Goal: Find specific page/section: Find specific page/section

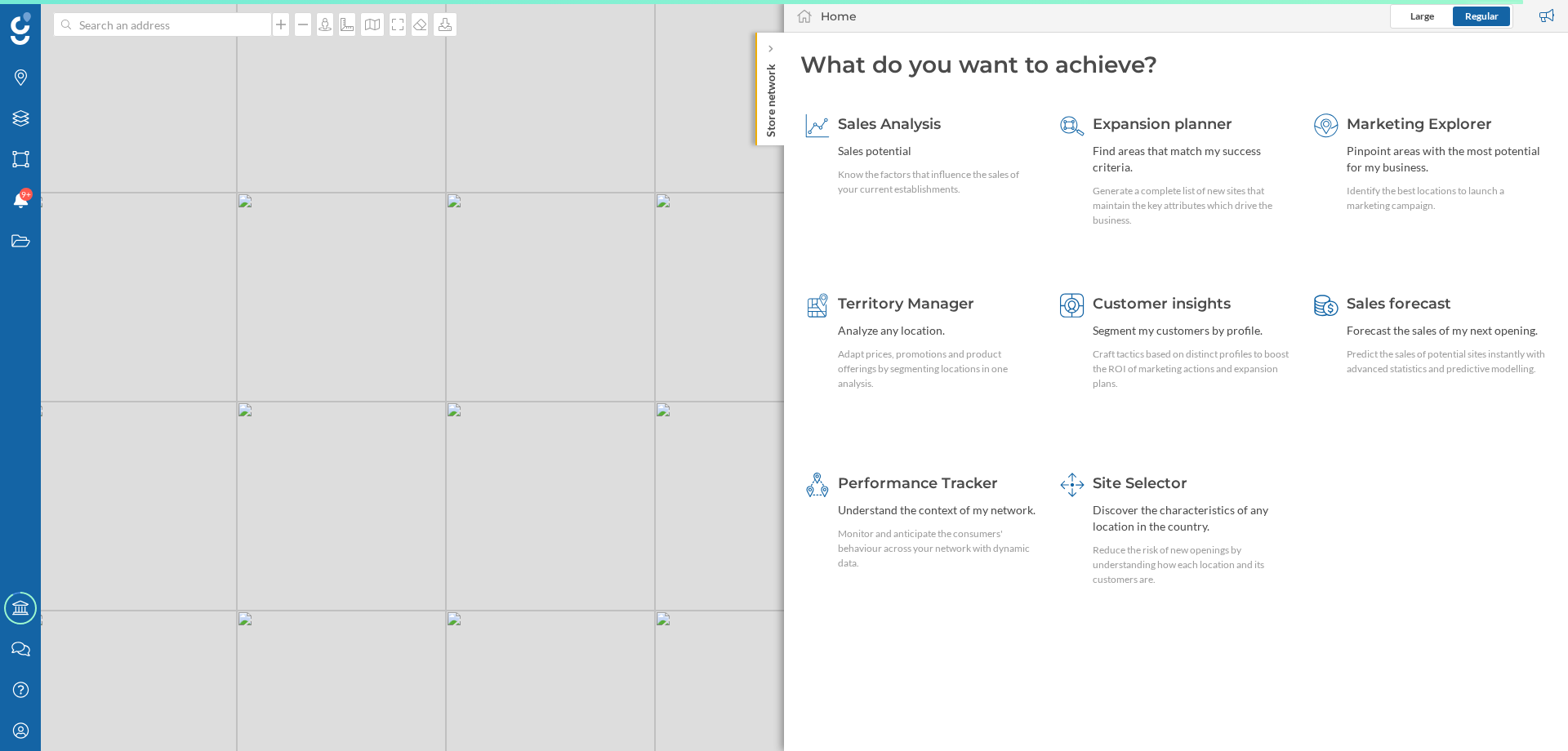
click at [768, 95] on p "Store network" at bounding box center [771, 97] width 17 height 80
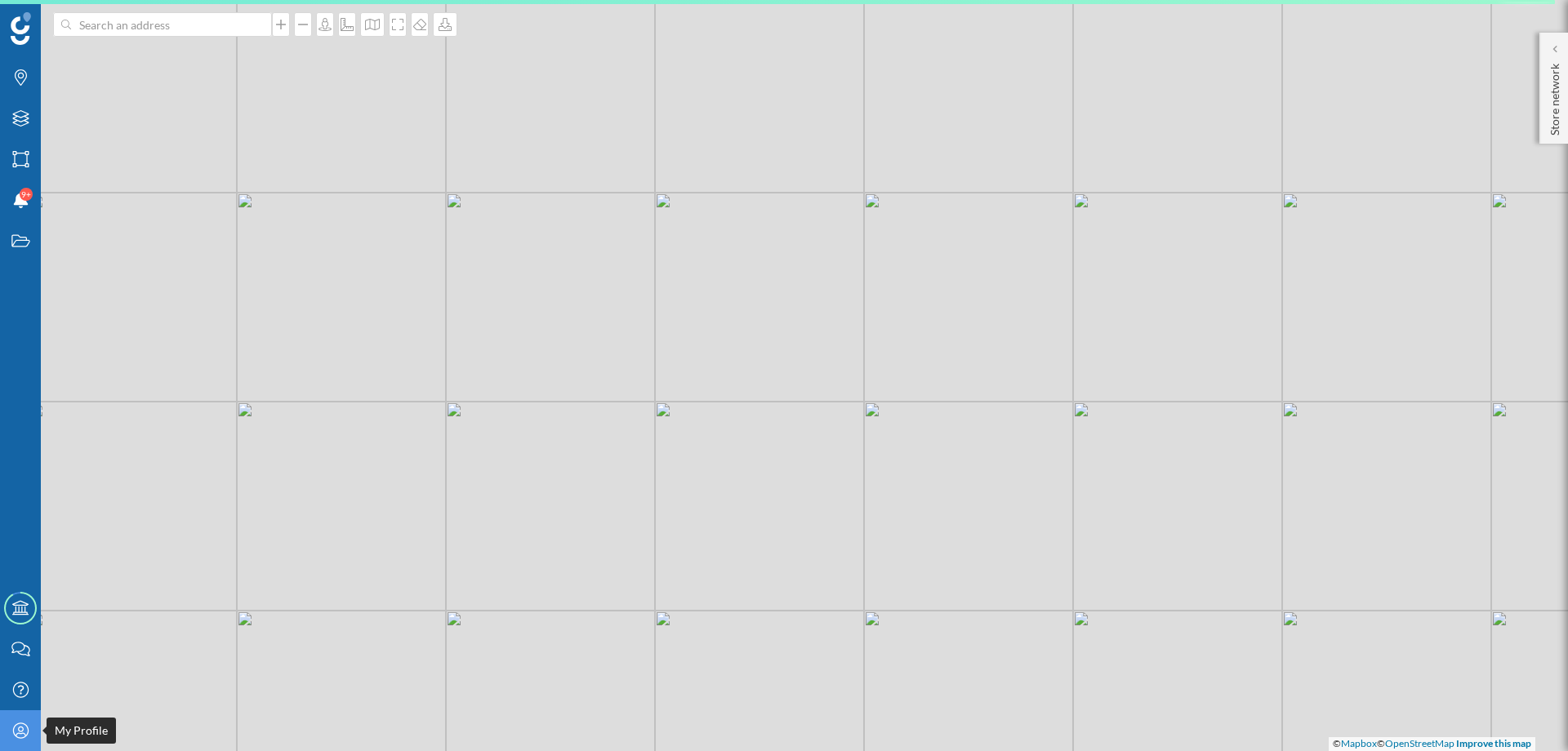
click at [29, 731] on icon "My Profile" at bounding box center [21, 731] width 21 height 17
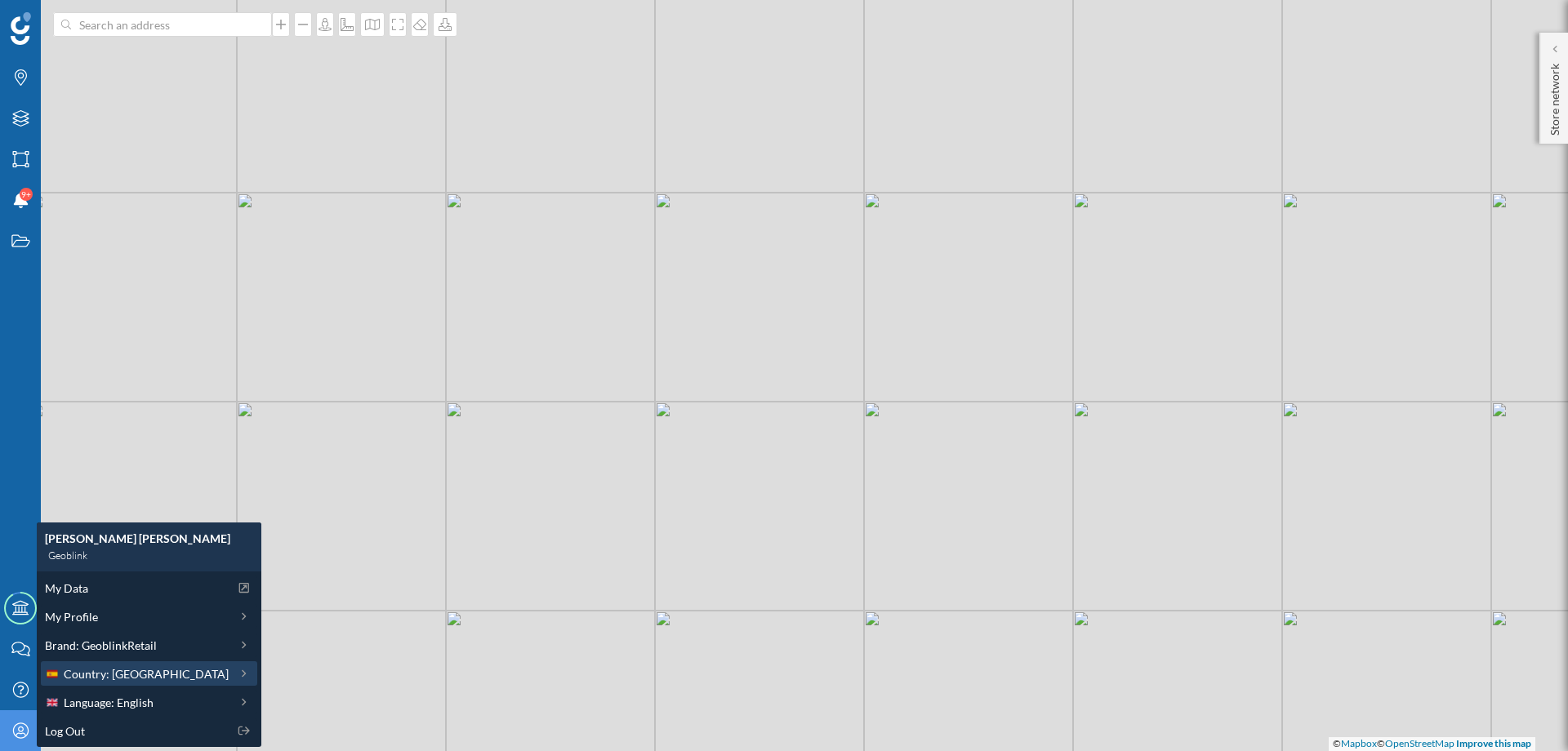
click at [89, 676] on span "Country: [GEOGRAPHIC_DATA]" at bounding box center [145, 674] width 165 height 17
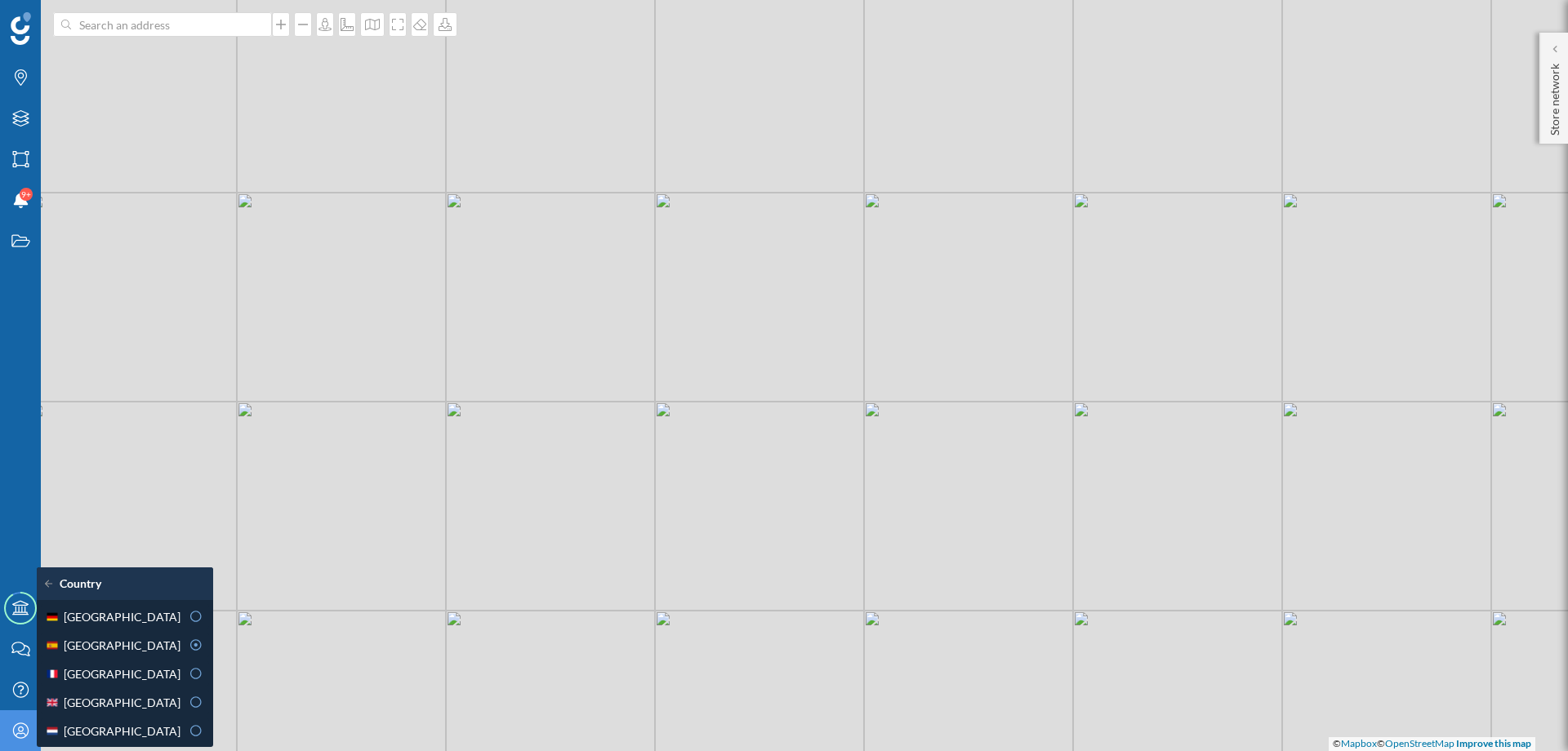
click at [89, 676] on span "[GEOGRAPHIC_DATA]" at bounding box center [121, 674] width 117 height 17
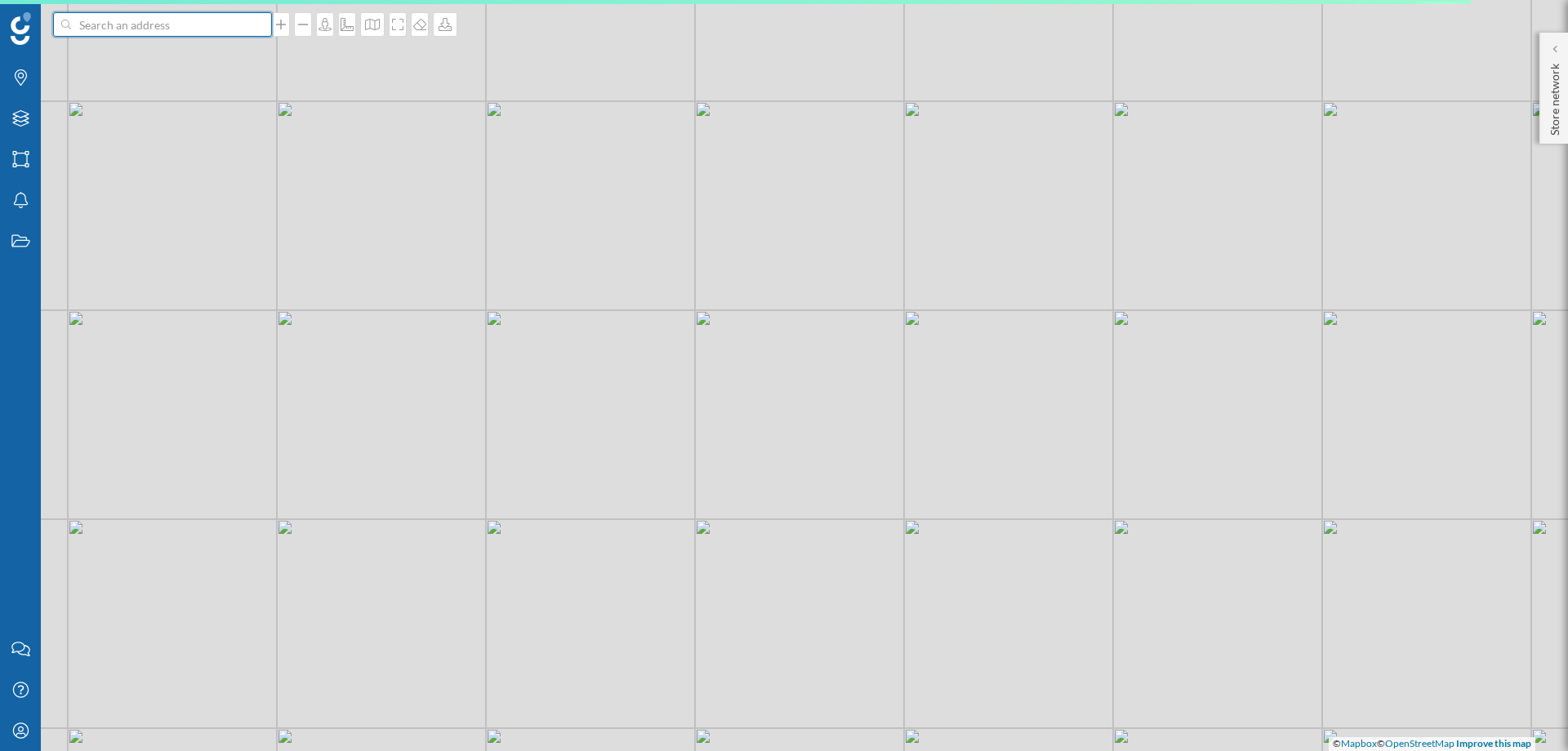
click at [156, 29] on input at bounding box center [162, 24] width 183 height 24
paste input "48.5892904017325"
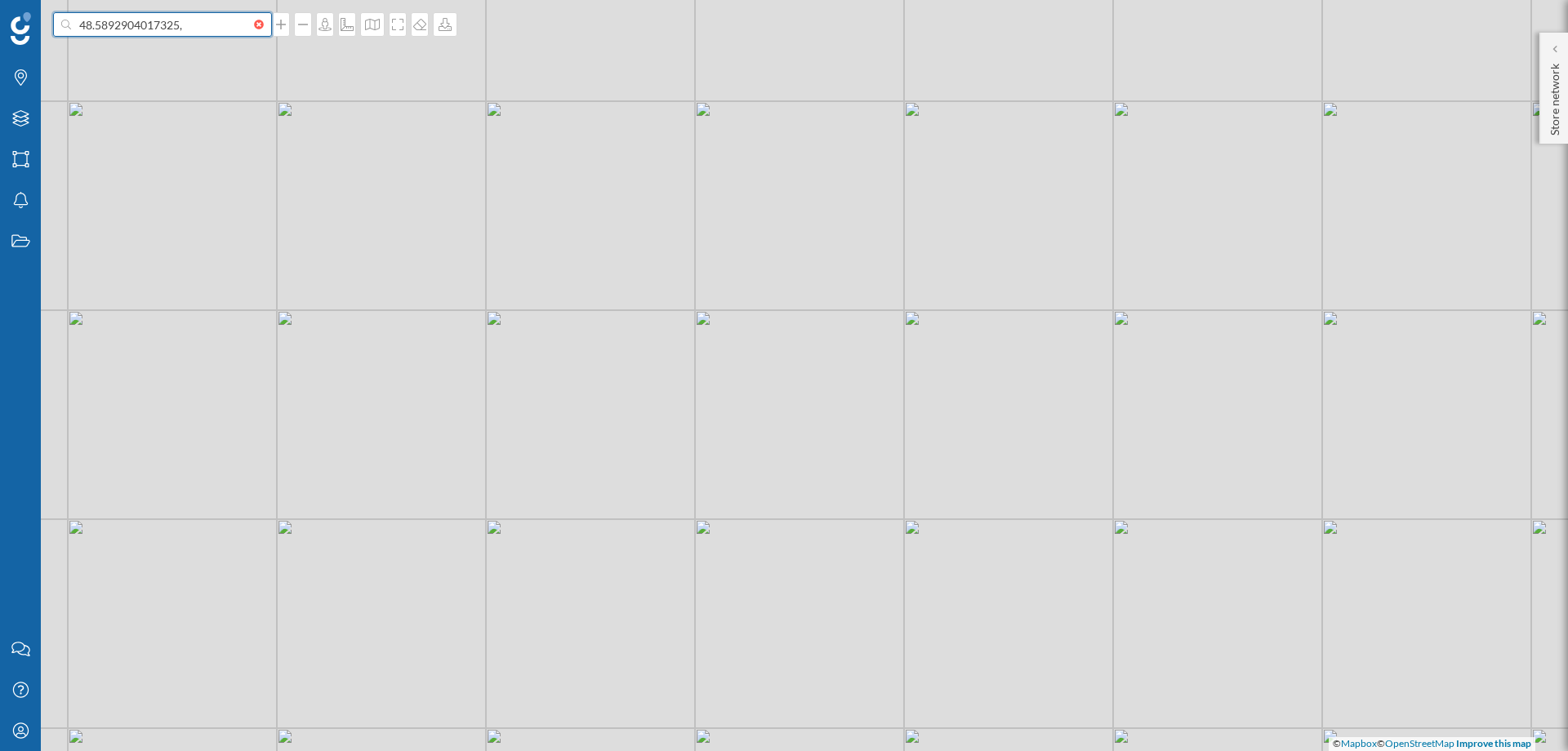
paste input "7.69613169211333"
type input "48.5892904017325, 7.69613169211333"
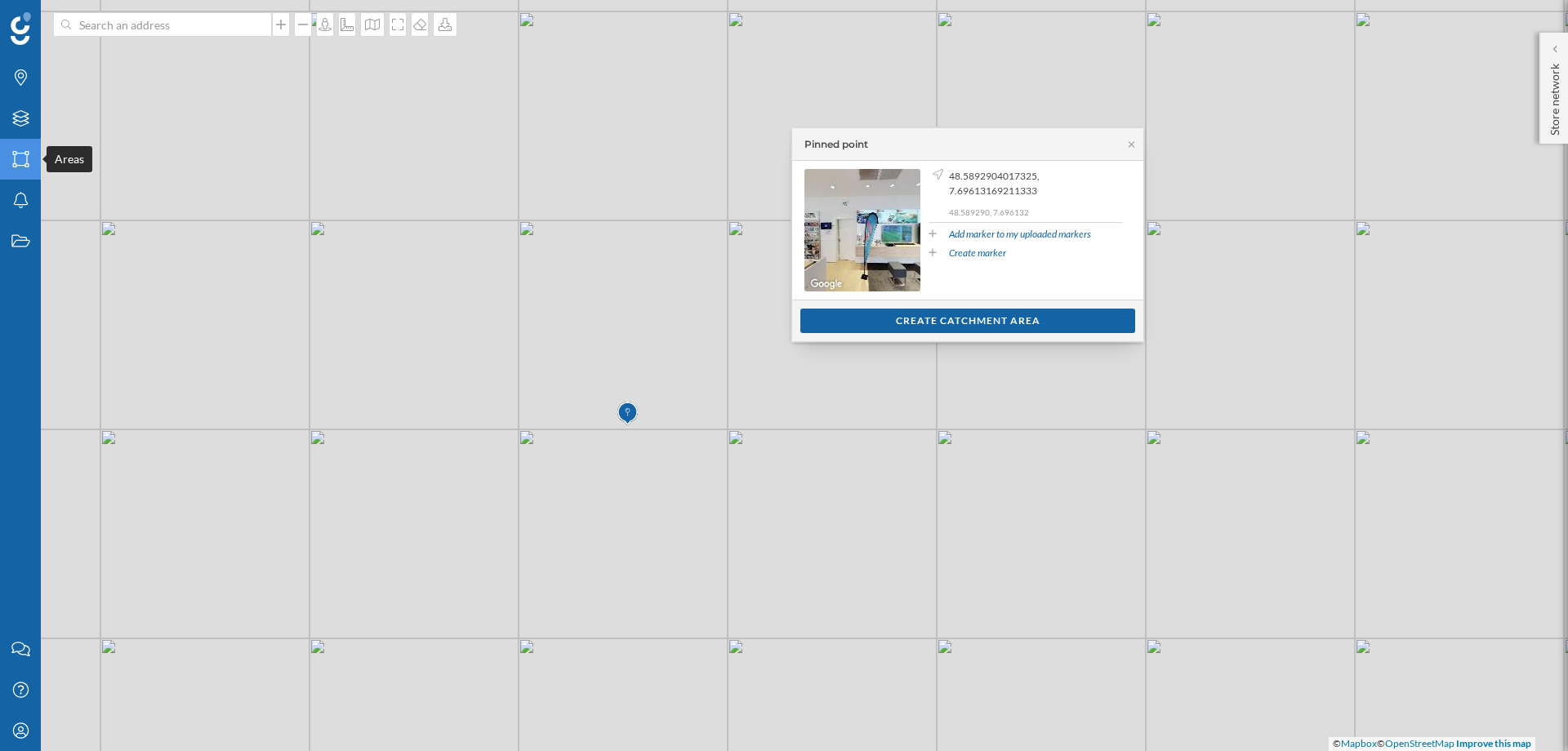
click at [30, 161] on icon "Areas" at bounding box center [21, 159] width 21 height 17
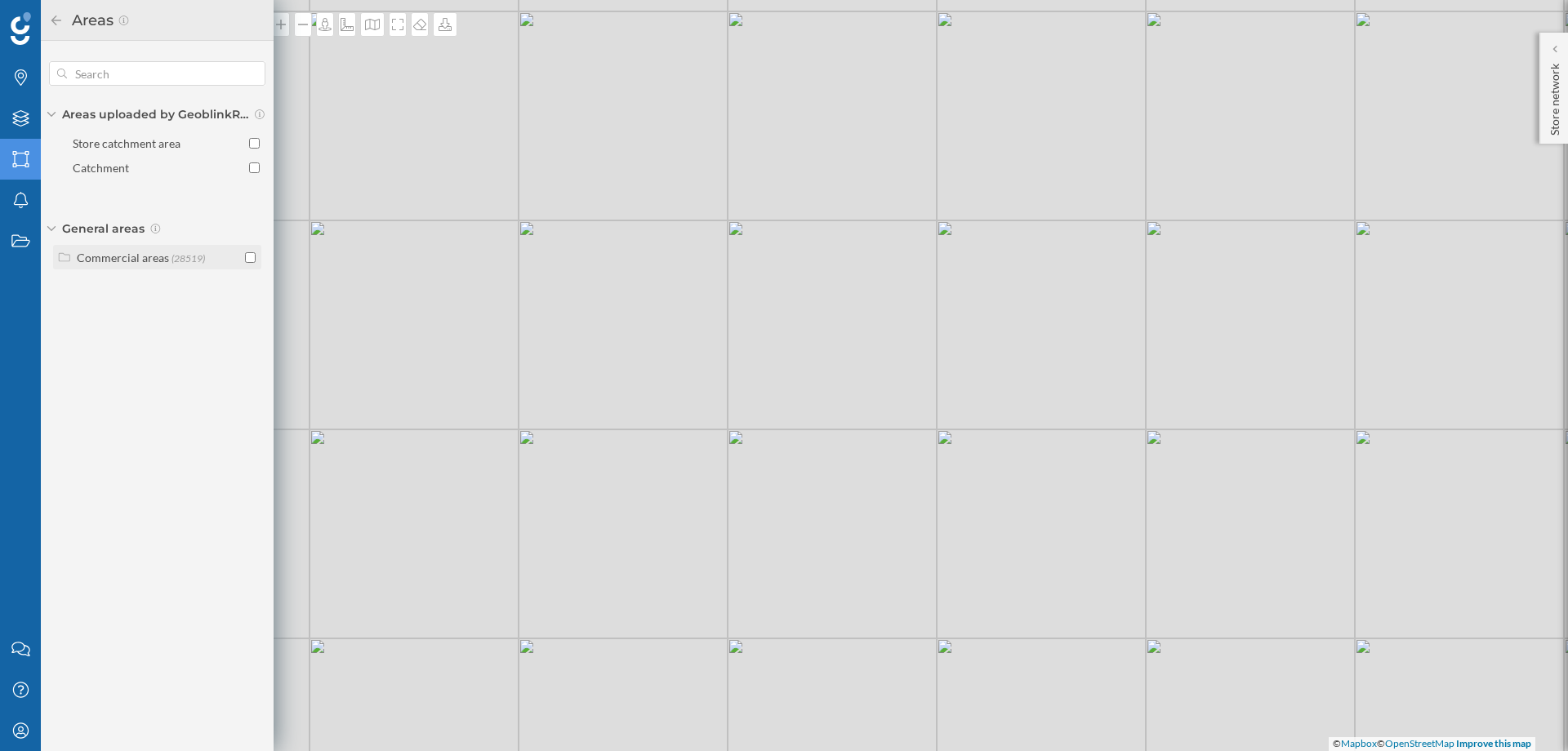
click at [70, 253] on icon at bounding box center [64, 257] width 15 height 11
click at [246, 346] on input "checkbox" at bounding box center [250, 343] width 10 height 10
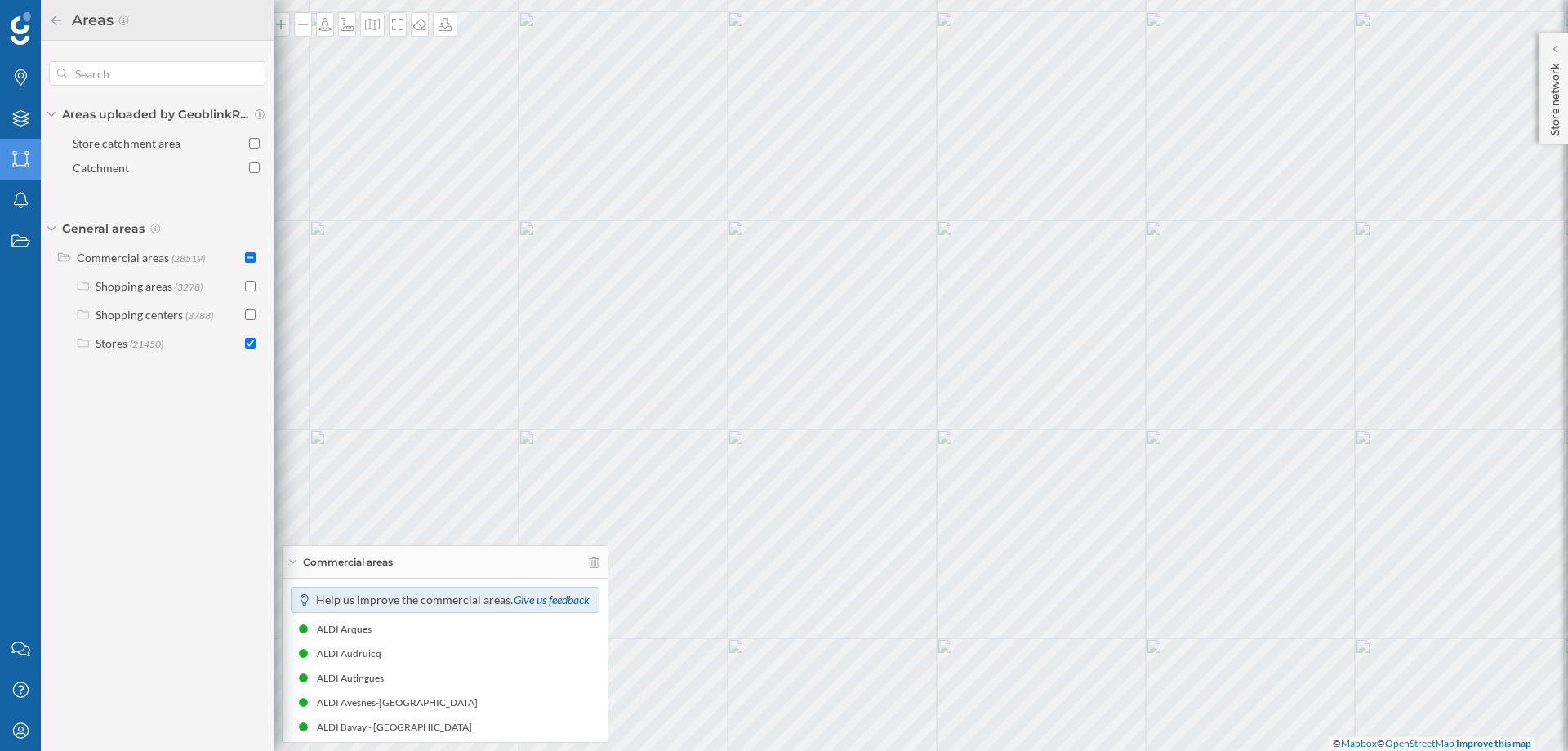
click at [55, 21] on icon at bounding box center [57, 20] width 15 height 11
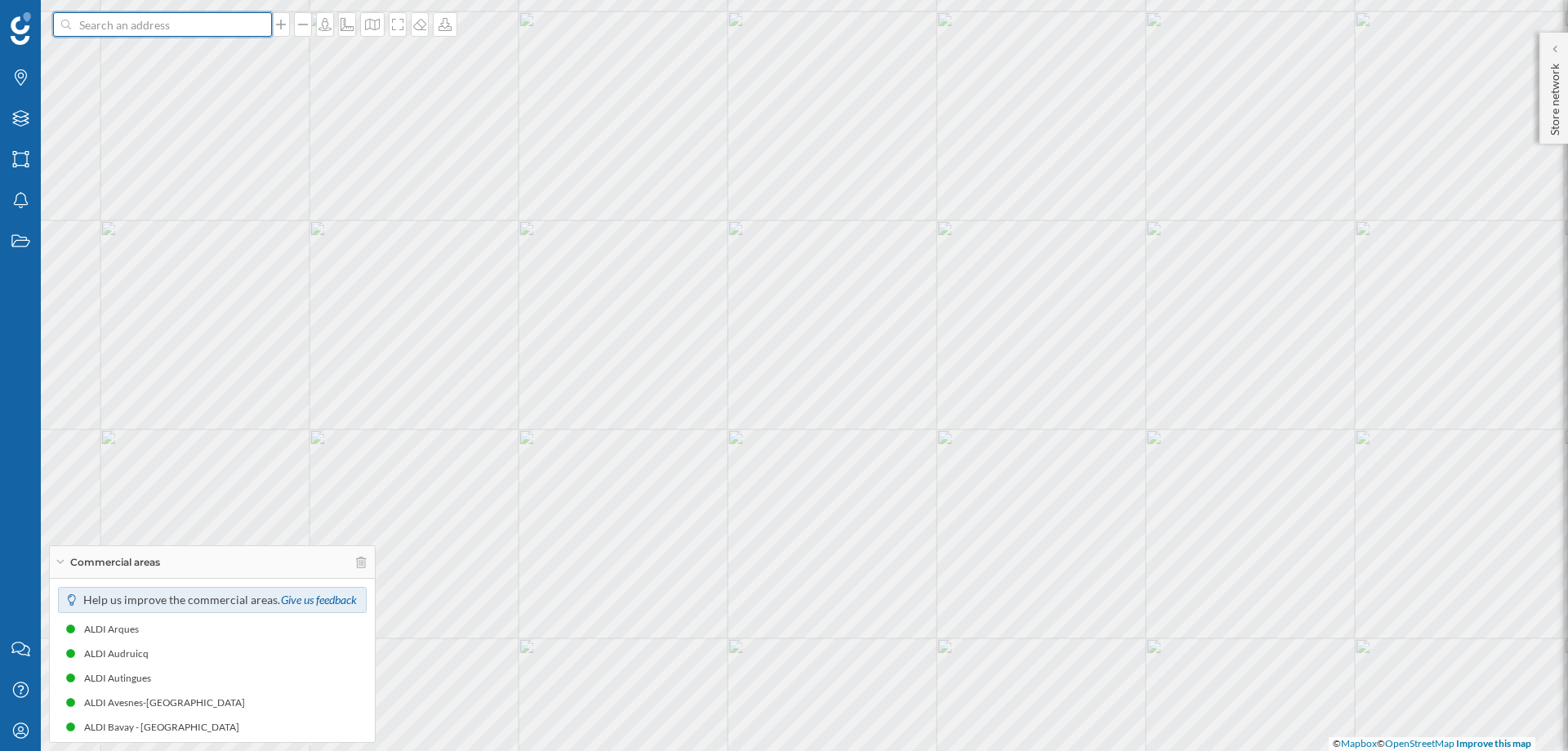
click at [159, 25] on input at bounding box center [162, 24] width 183 height 24
click at [162, 53] on span "48.5892904017325, 7.69613169211333" at bounding box center [194, 61] width 222 height 17
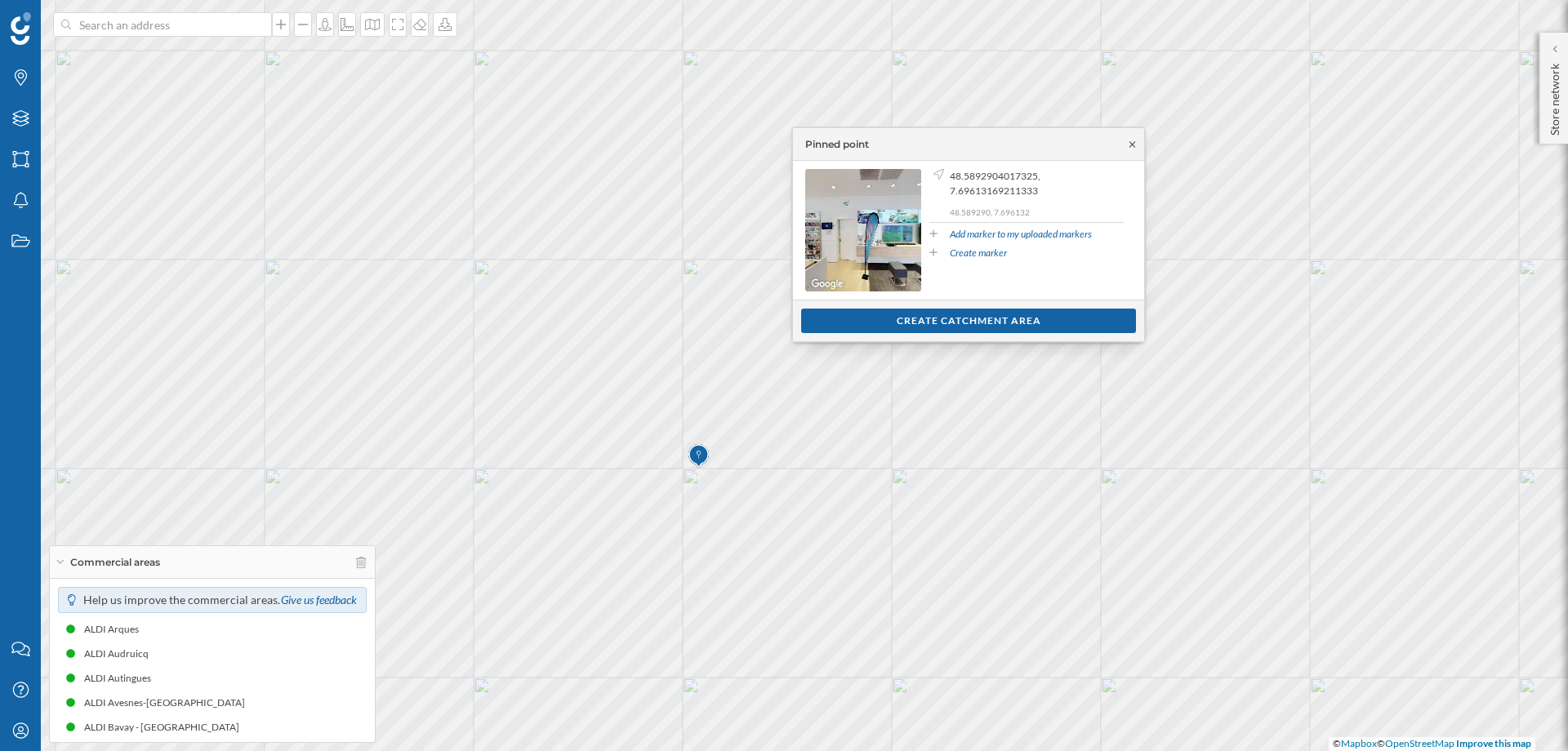
click at [1130, 143] on icon at bounding box center [1132, 144] width 12 height 10
